Goal: Task Accomplishment & Management: Complete application form

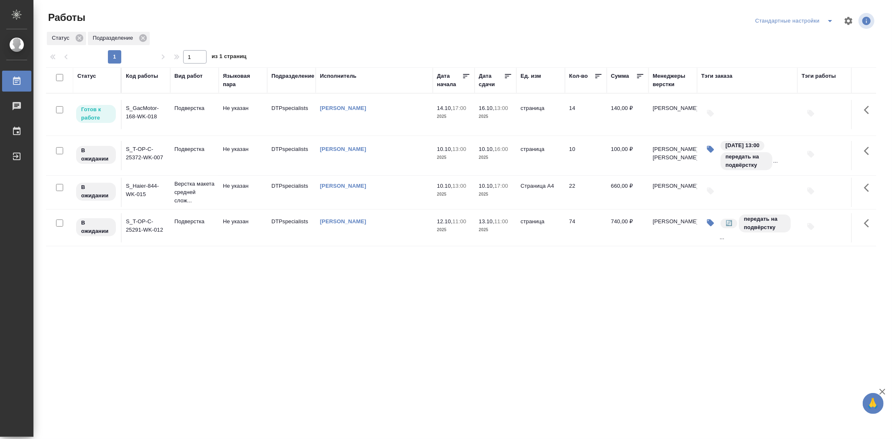
click at [150, 114] on td "S_GacMotor-168-WK-018" at bounding box center [146, 114] width 49 height 29
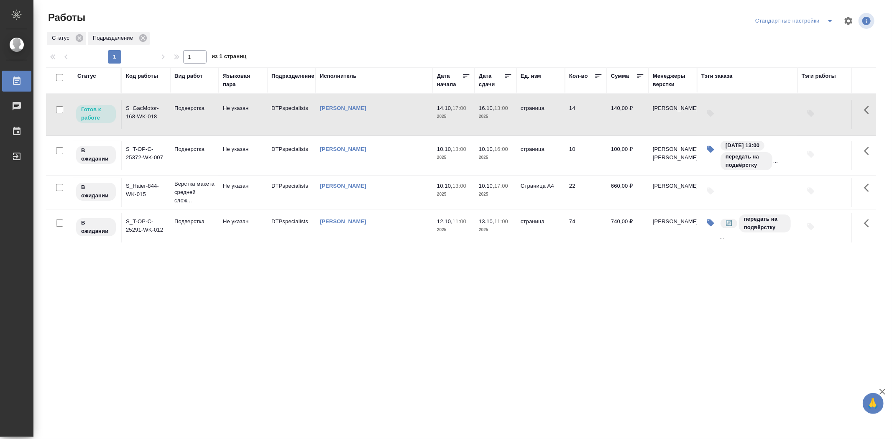
click at [150, 114] on td "S_GacMotor-168-WK-018" at bounding box center [146, 114] width 49 height 29
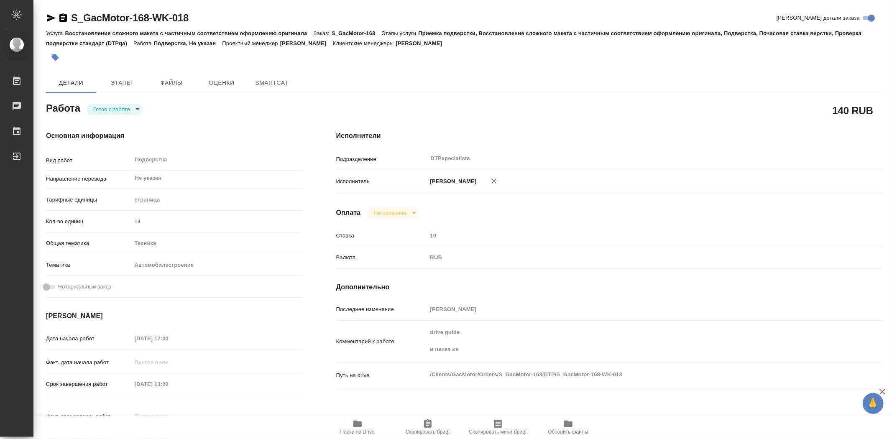
type textarea "x"
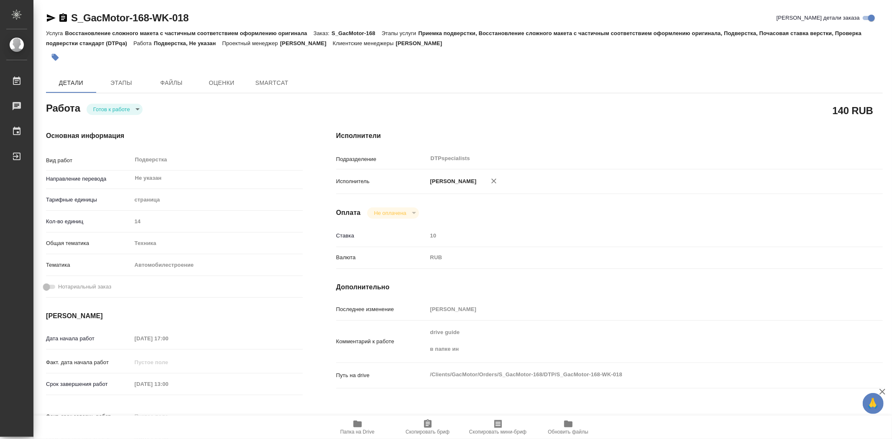
type textarea "x"
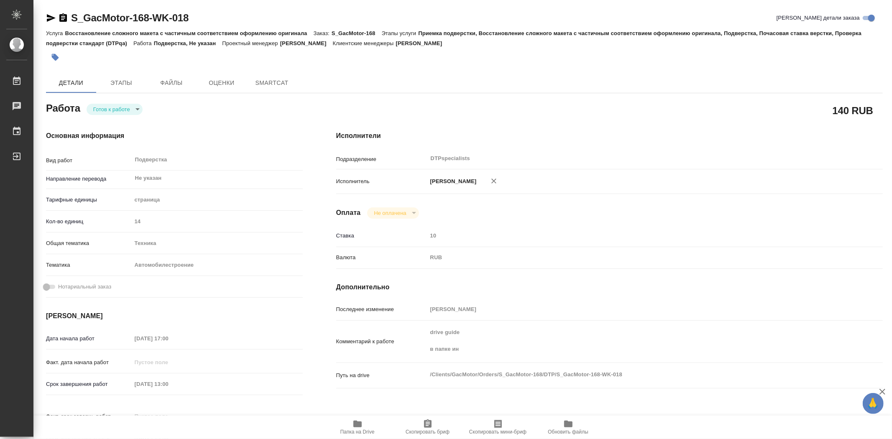
type textarea "x"
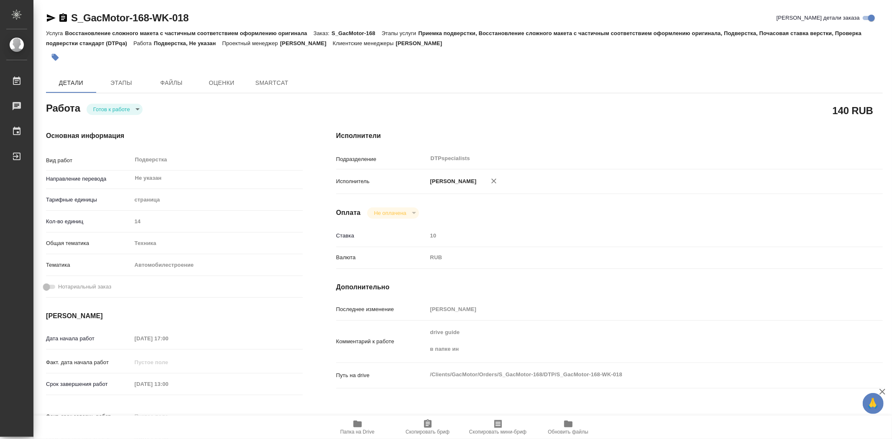
type textarea "x"
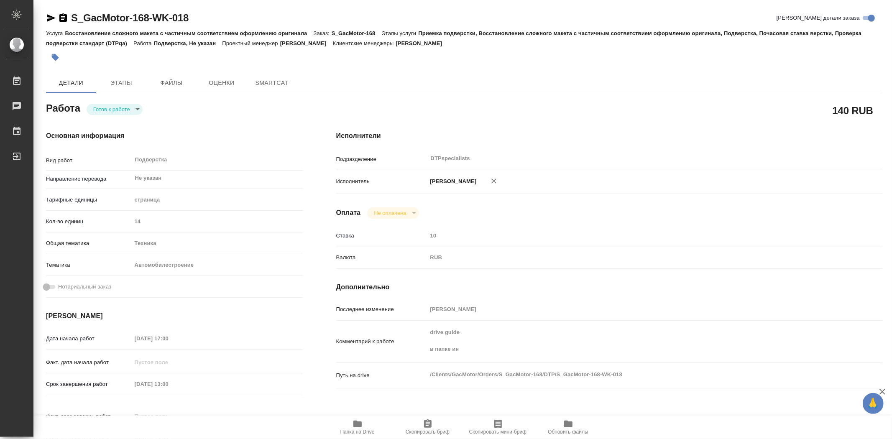
scroll to position [93, 0]
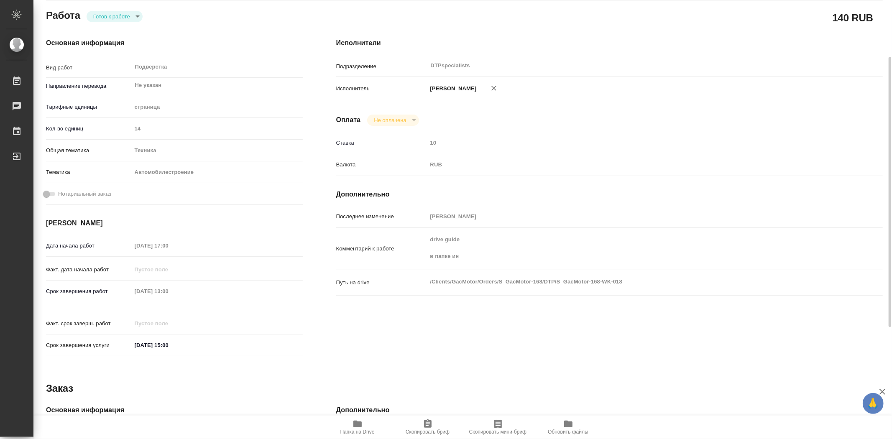
type textarea "x"
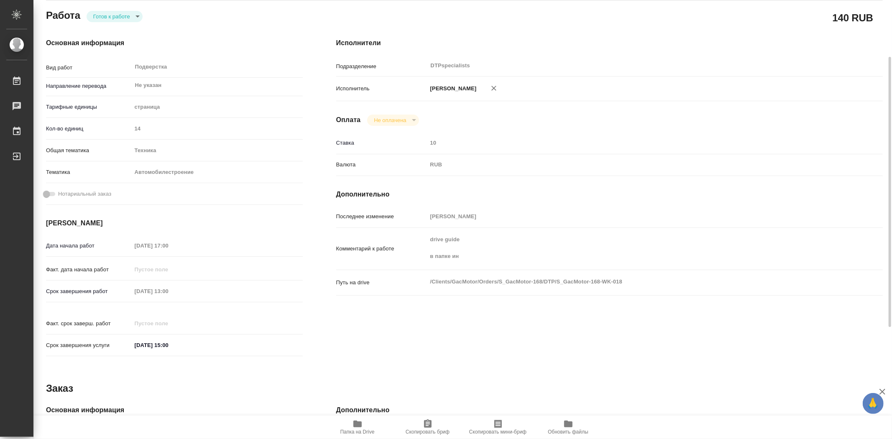
click at [360, 427] on icon "button" at bounding box center [357, 424] width 8 height 7
type textarea "x"
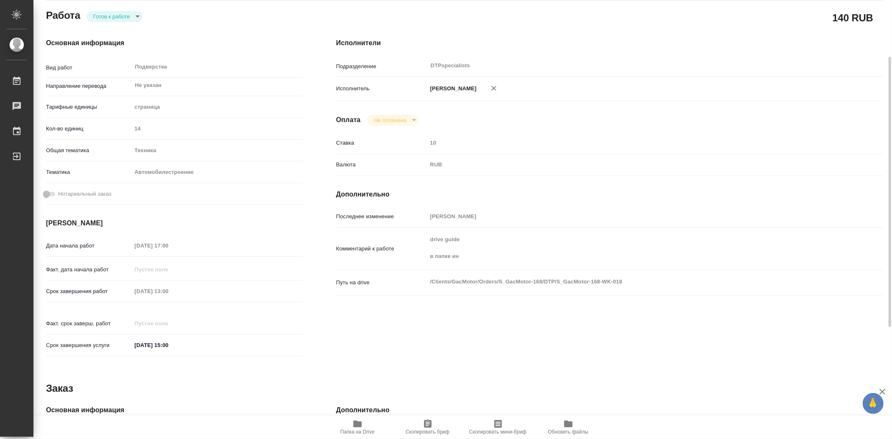
type textarea "x"
